Goal: Communication & Community: Answer question/provide support

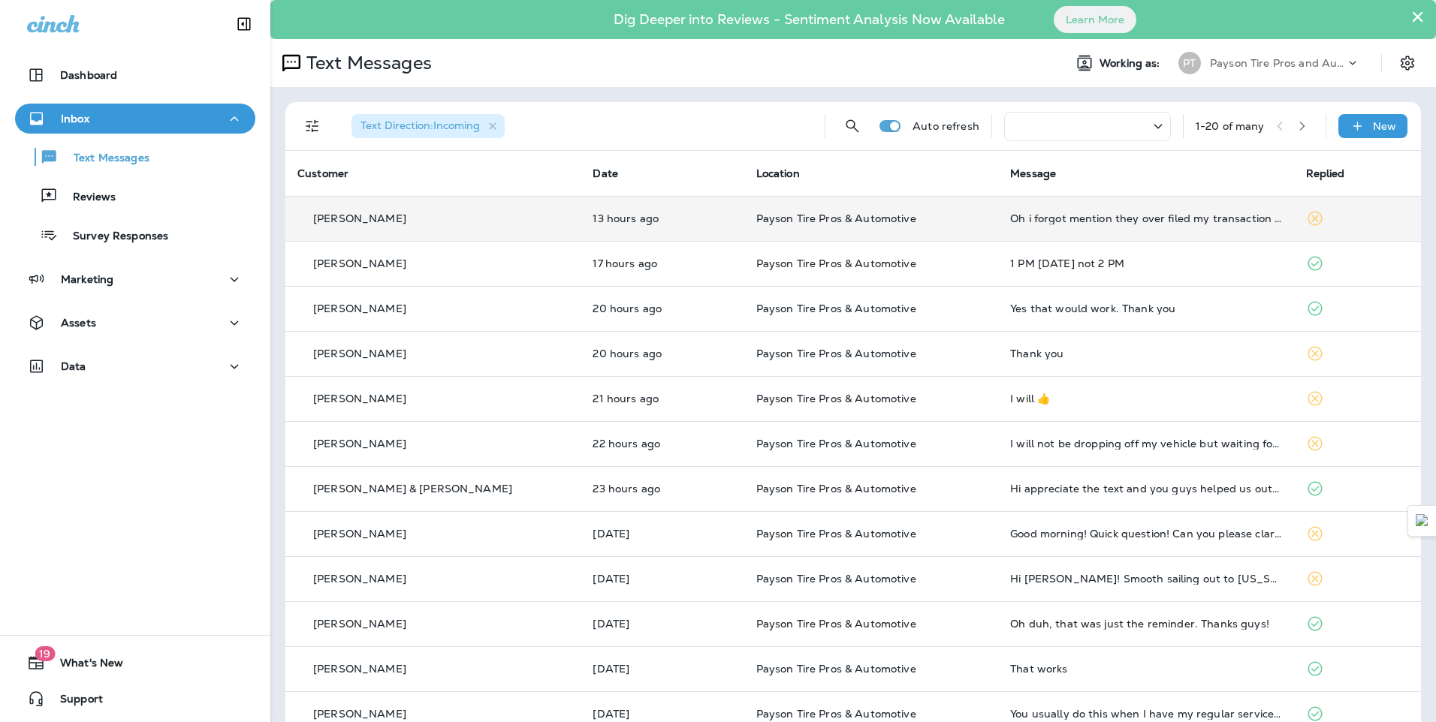
click at [458, 208] on td "[PERSON_NAME]" at bounding box center [432, 218] width 295 height 45
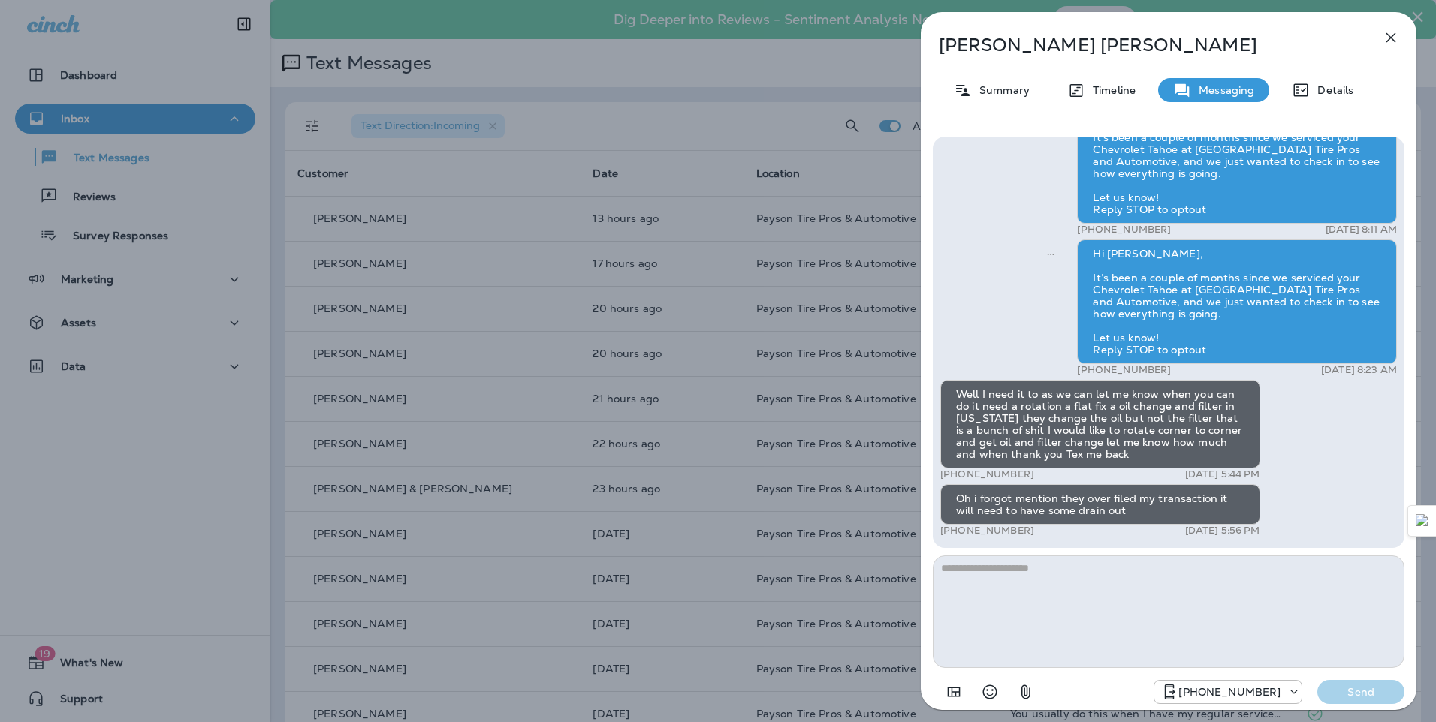
click at [493, 281] on div "[PERSON_NAME] Summary Timeline Messaging Details Hi [PERSON_NAME], this is [PER…" at bounding box center [718, 361] width 1436 height 722
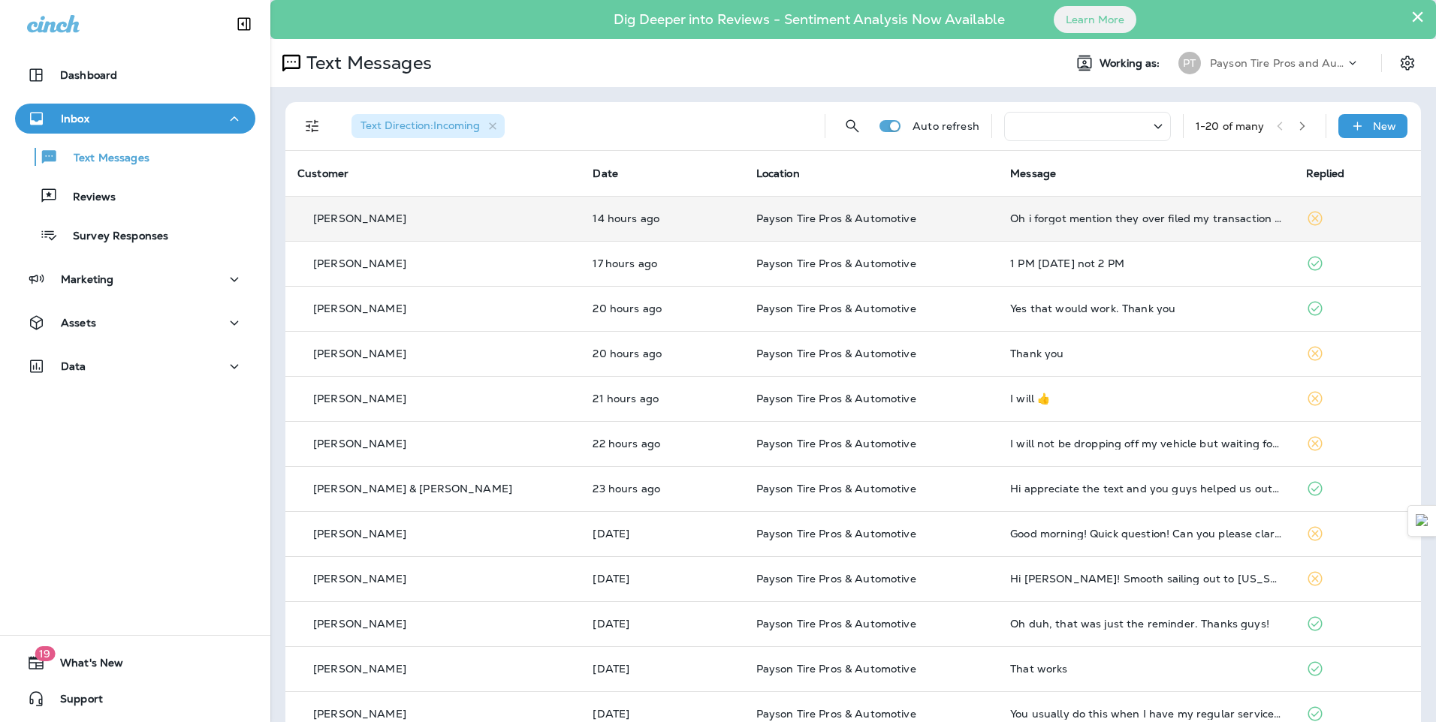
click at [433, 215] on div "[PERSON_NAME]" at bounding box center [432, 219] width 271 height 16
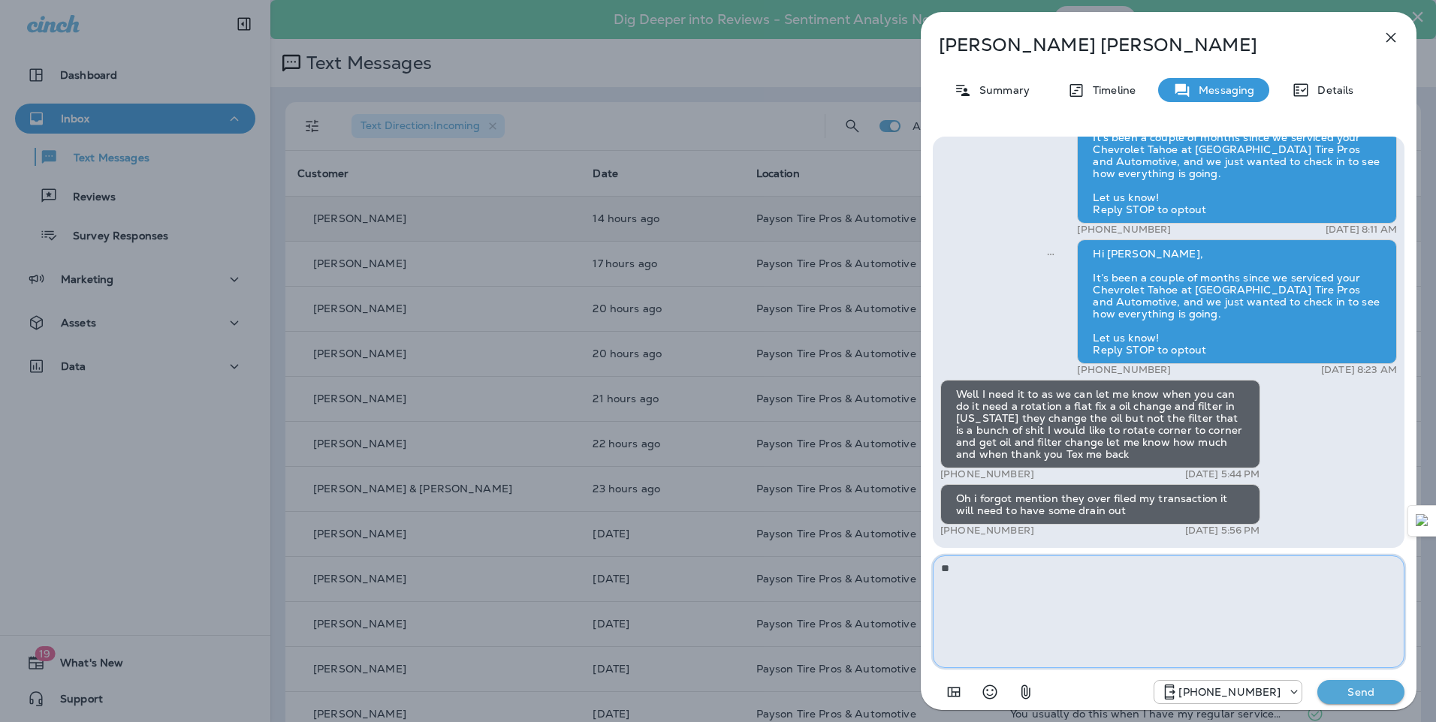
type textarea "*"
click at [1038, 571] on textarea "**********" at bounding box center [1169, 612] width 472 height 113
type textarea "**********"
click at [1359, 688] on p "Send" at bounding box center [1360, 693] width 63 height 14
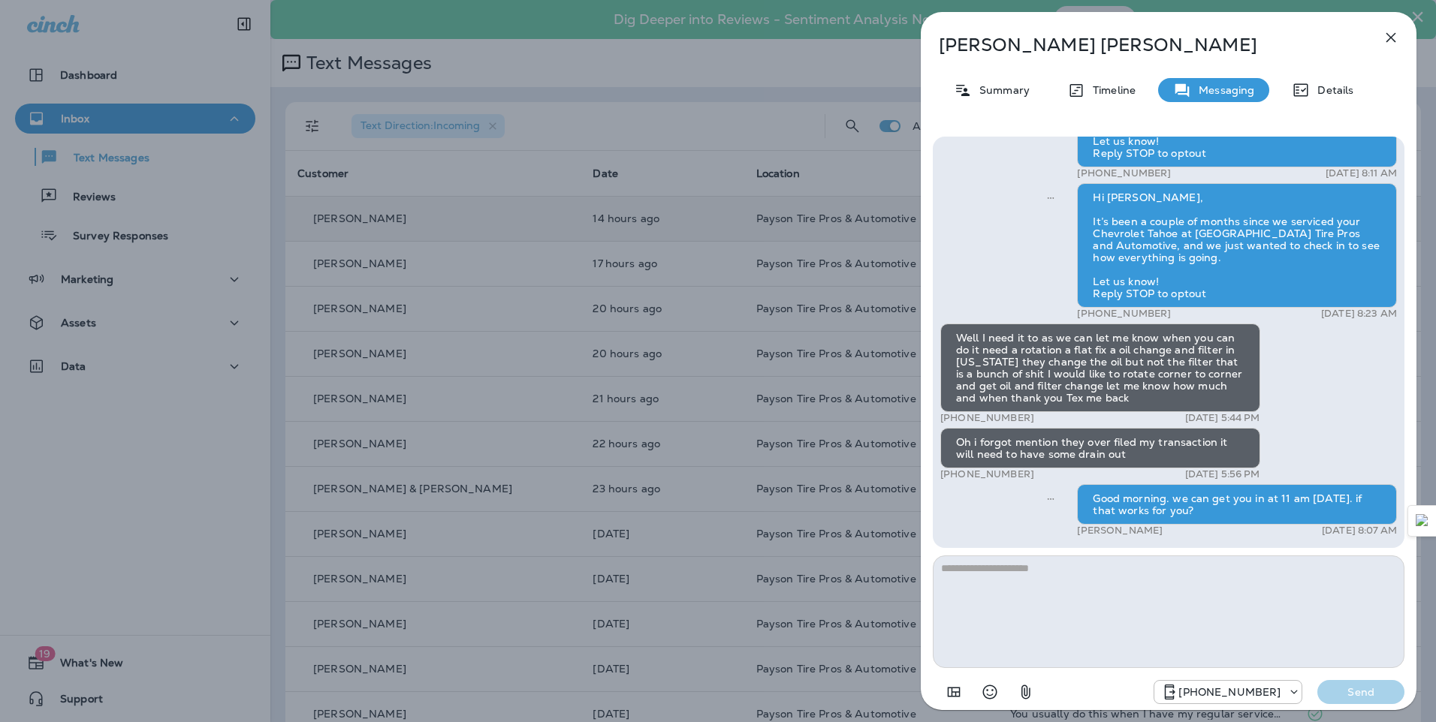
click at [451, 269] on div "[PERSON_NAME] Summary Timeline Messaging Details Hi [PERSON_NAME], this is [PER…" at bounding box center [718, 361] width 1436 height 722
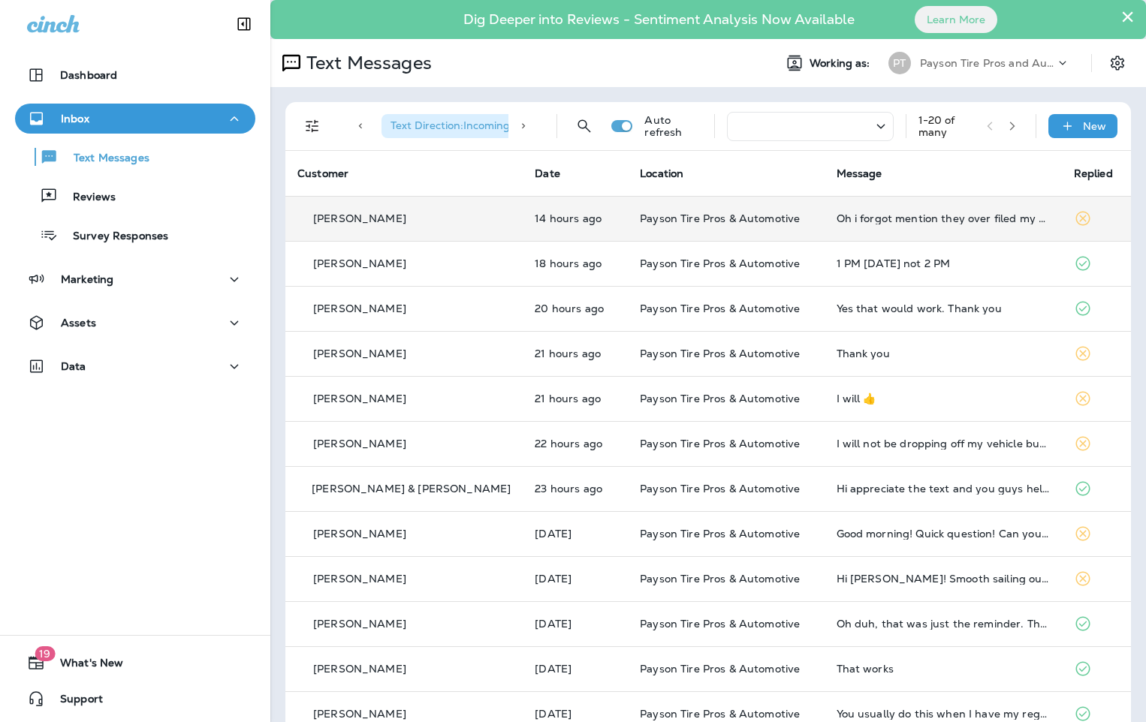
click at [523, 223] on td "14 hours ago" at bounding box center [575, 218] width 105 height 45
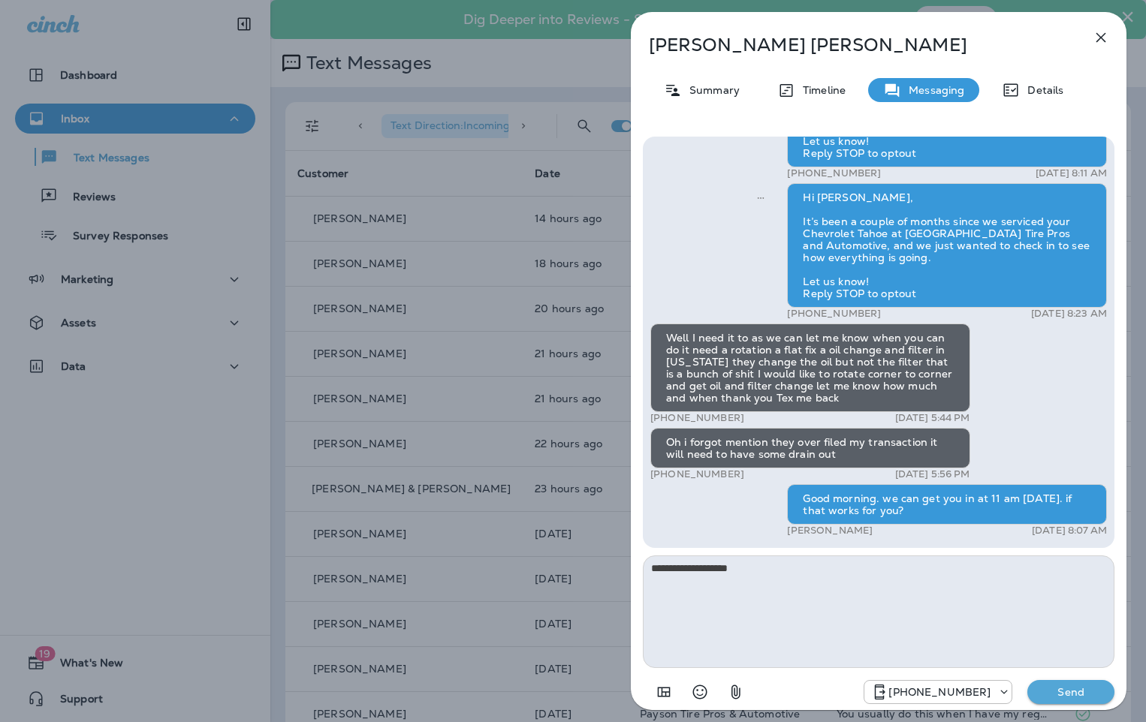
type textarea "**********"
click at [1085, 689] on p "Send" at bounding box center [1070, 693] width 63 height 14
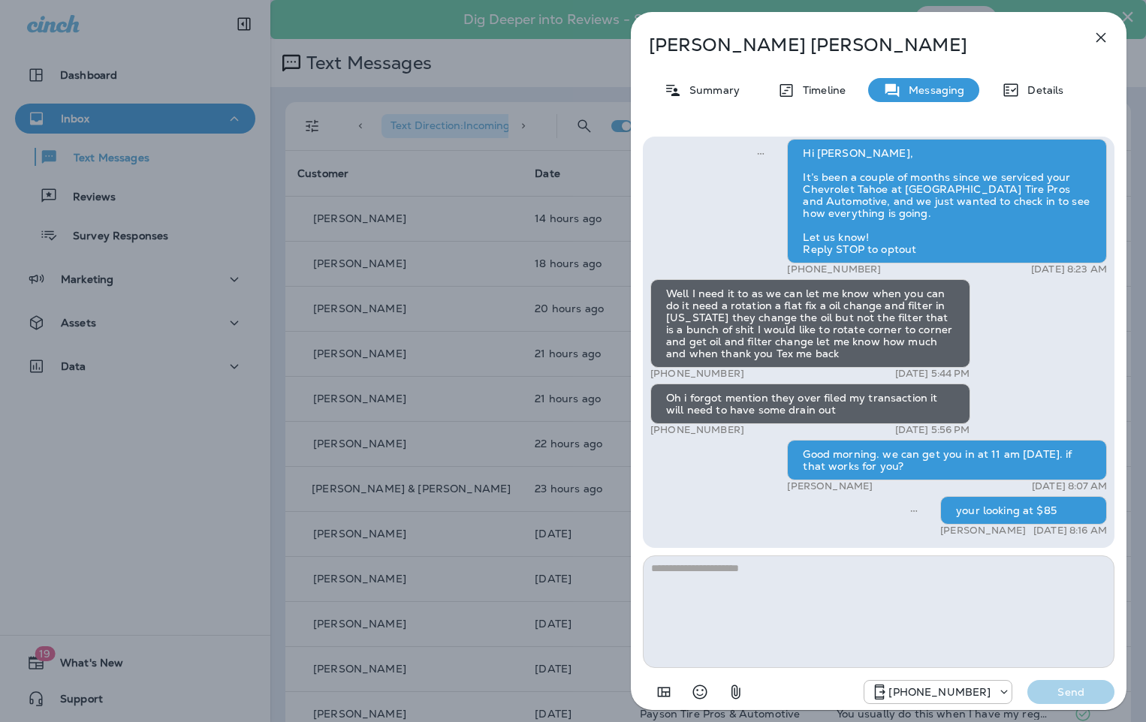
click at [219, 249] on div "[PERSON_NAME] Summary Timeline Messaging Details Hi [PERSON_NAME], this is [PER…" at bounding box center [573, 361] width 1146 height 722
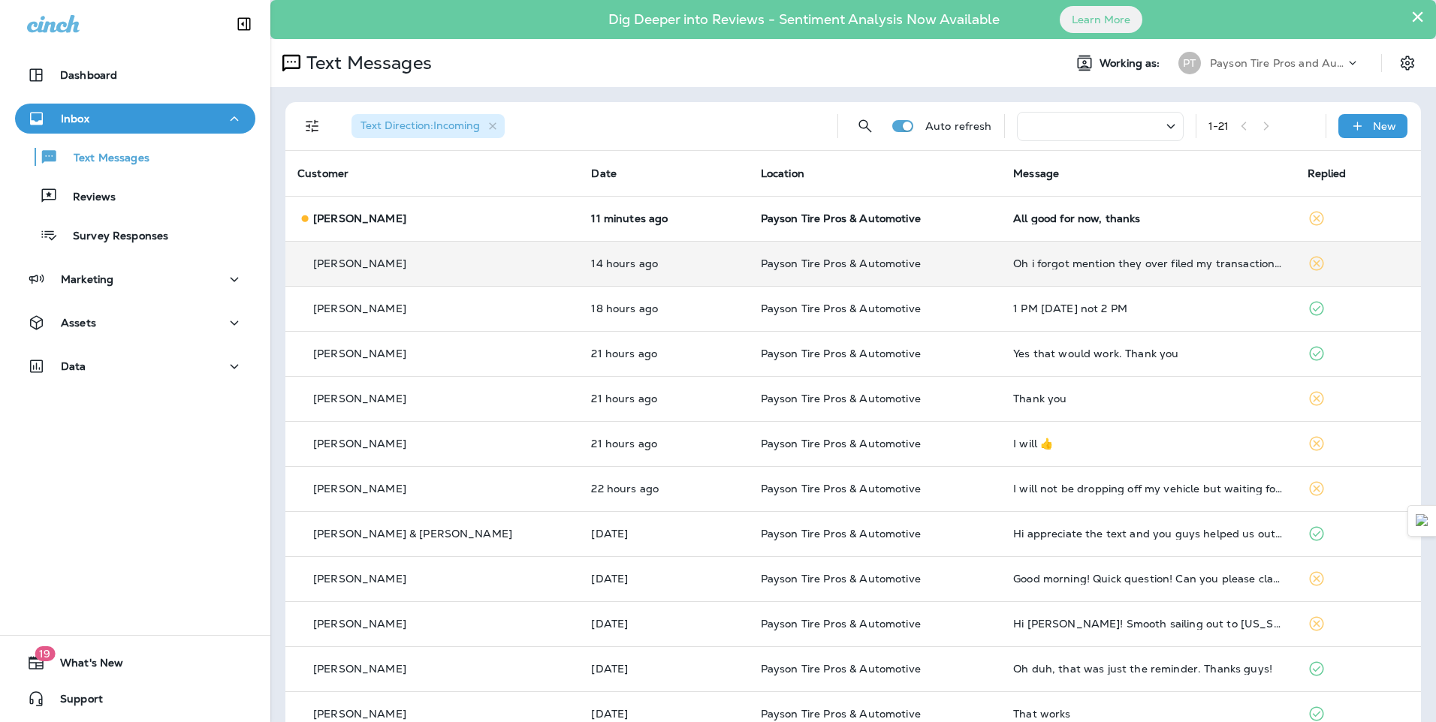
click at [487, 267] on div "Douglas Maclean" at bounding box center [432, 264] width 270 height 16
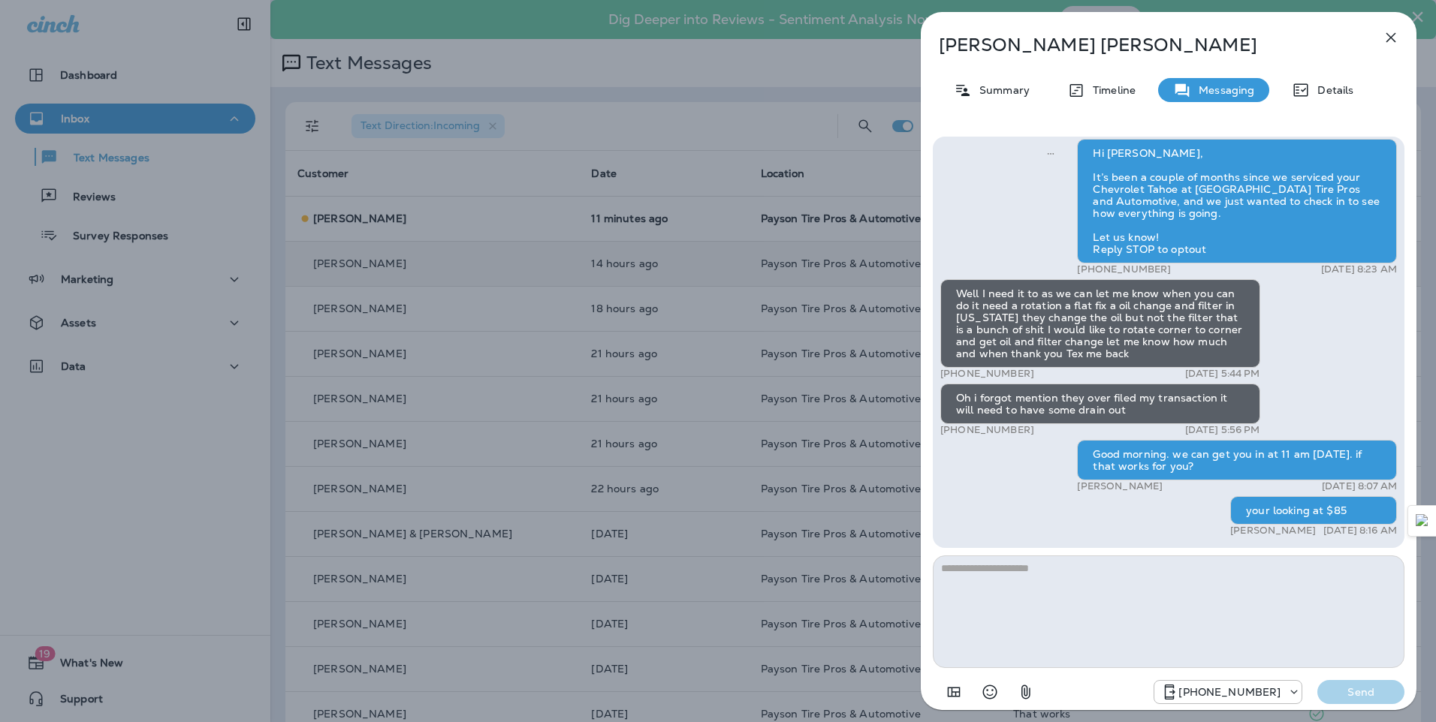
click at [453, 268] on div "Douglas Maclean Summary Timeline Messaging Details Hi Douglas, this is Kelly fr…" at bounding box center [718, 361] width 1436 height 722
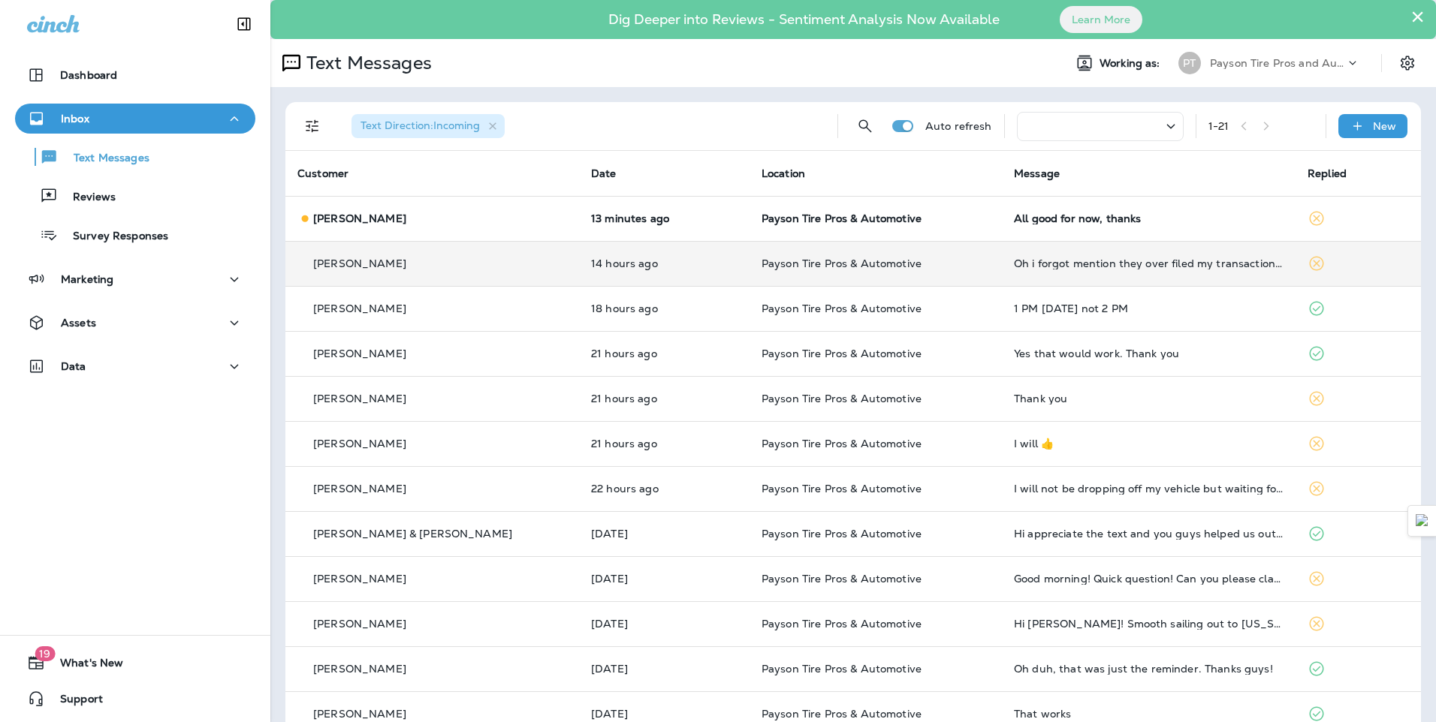
click at [448, 226] on div "Wade Creasy" at bounding box center [432, 219] width 270 height 16
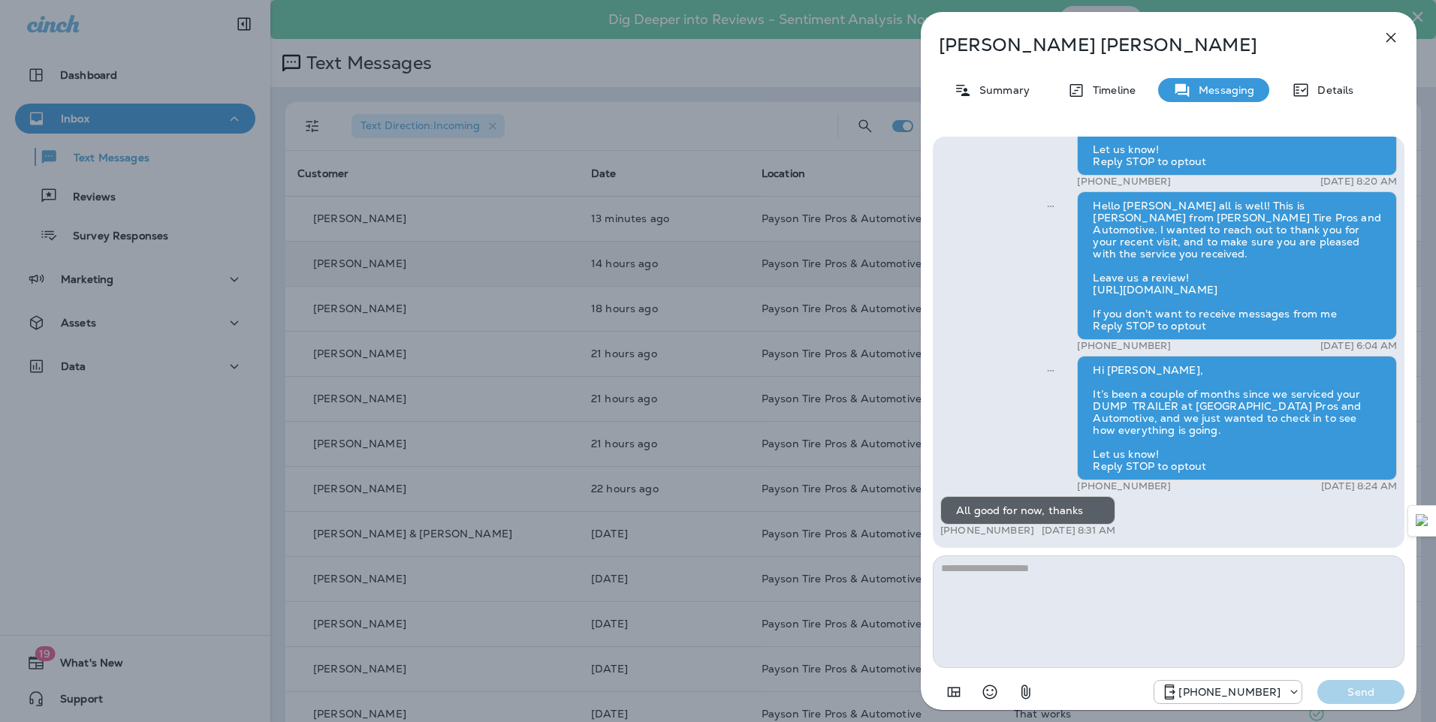
click at [417, 191] on div "Wade Creasy Summary Timeline Messaging Details Hi Wade, this is Kelly from Pays…" at bounding box center [718, 361] width 1436 height 722
